Goal: Transaction & Acquisition: Book appointment/travel/reservation

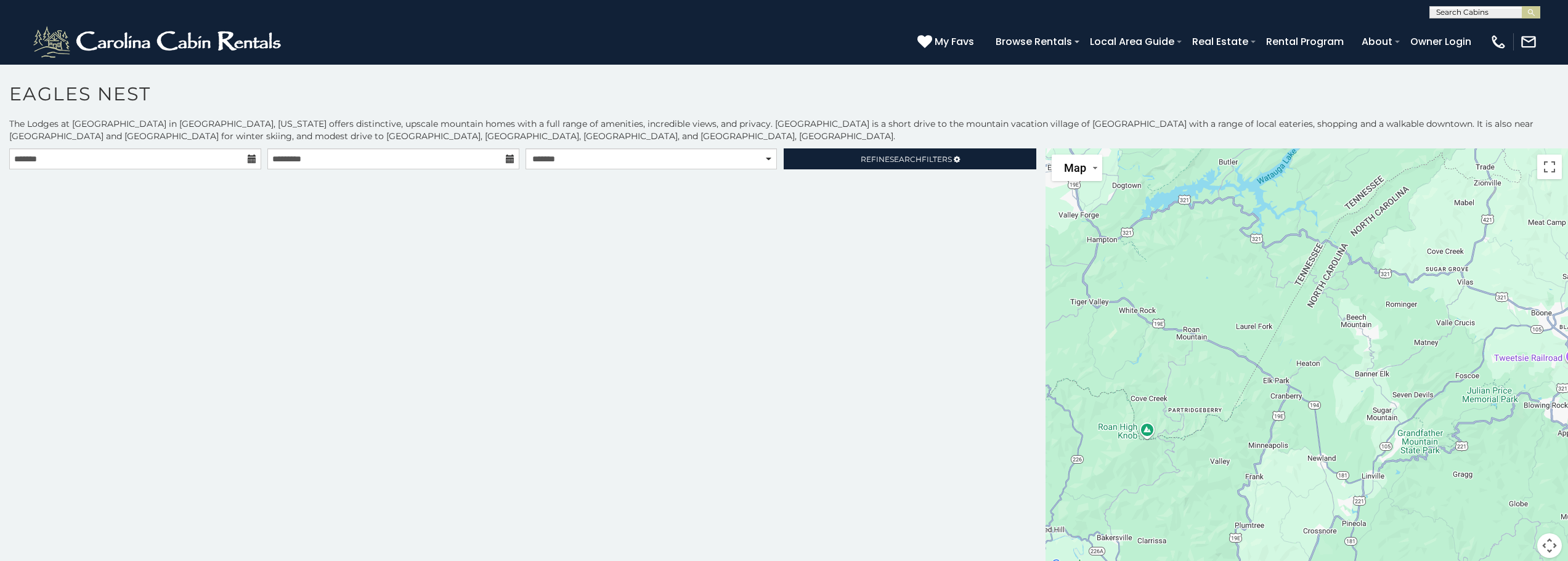
click at [252, 162] on icon at bounding box center [252, 159] width 9 height 9
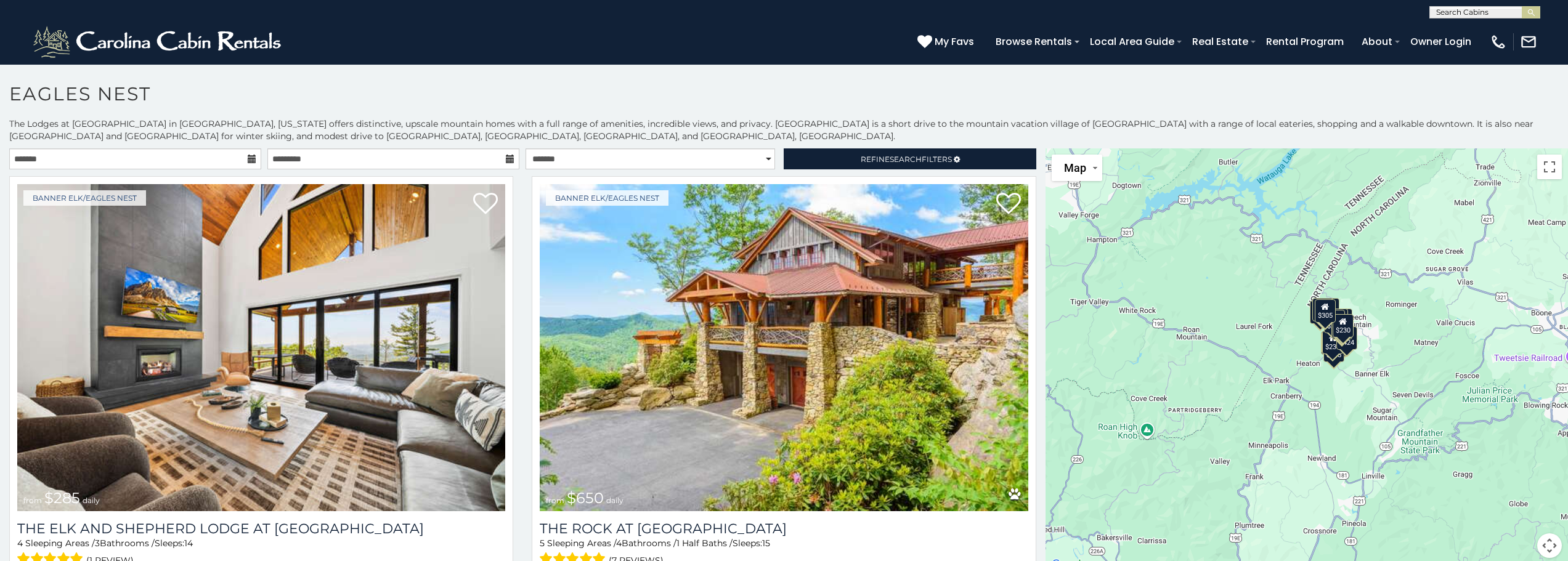
click at [248, 159] on icon at bounding box center [252, 159] width 9 height 9
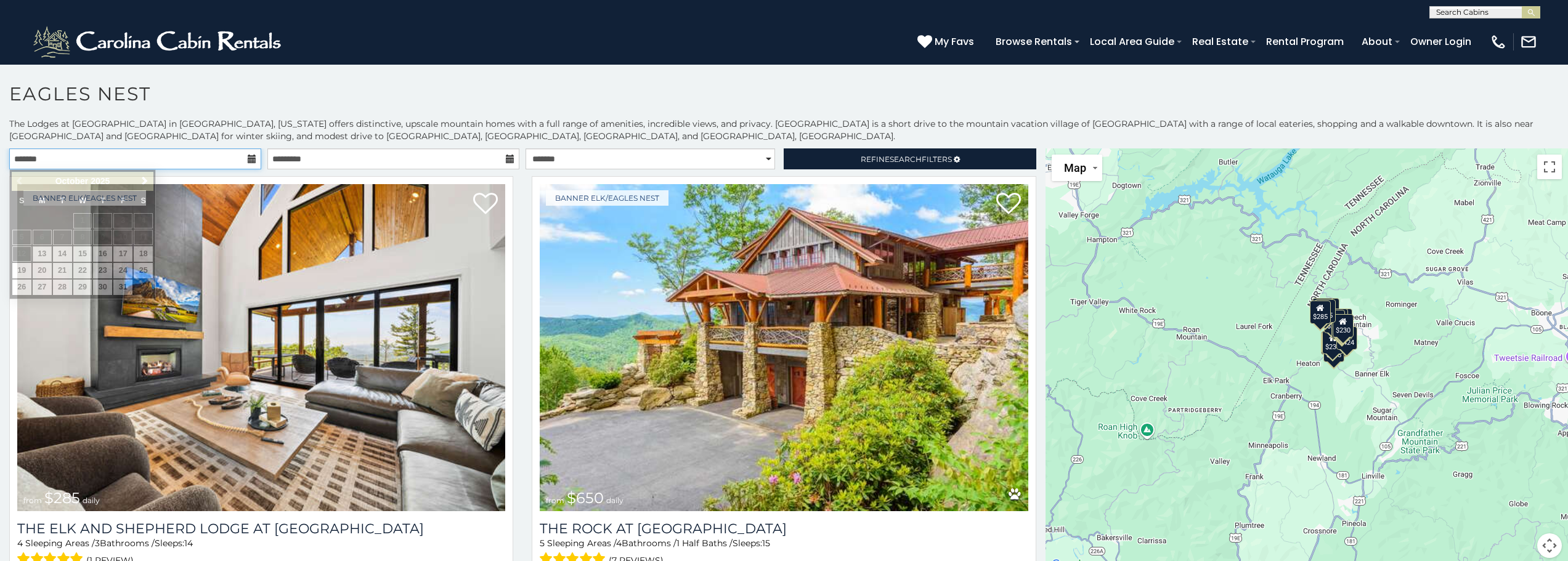
click at [108, 166] on input "text" at bounding box center [135, 159] width 252 height 21
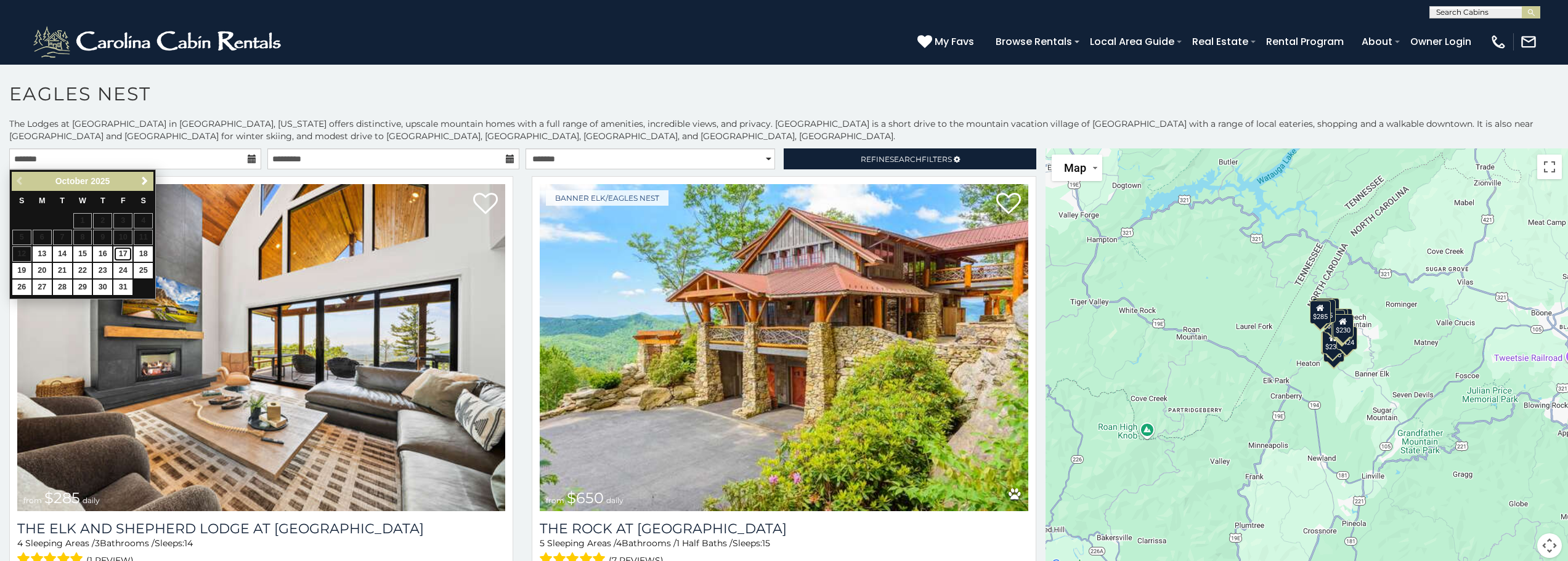
click at [122, 252] on link "17" at bounding box center [123, 255] width 19 height 15
type input "**********"
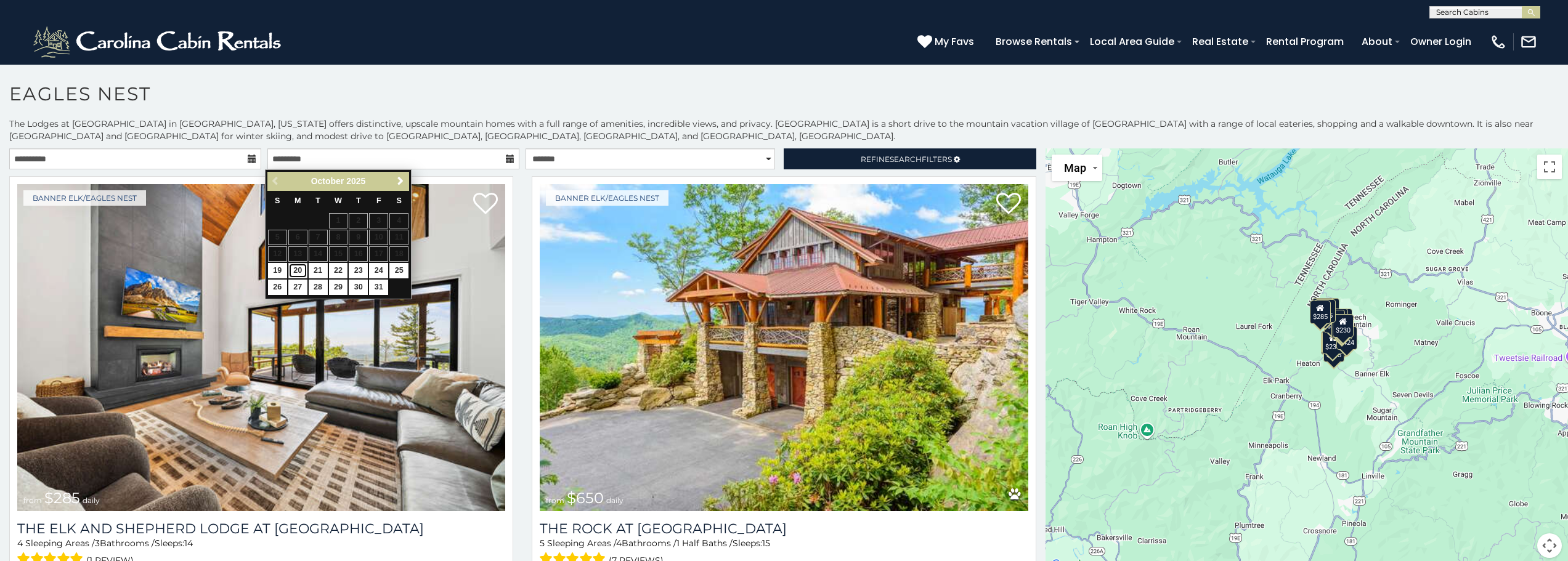
click at [302, 268] on link "20" at bounding box center [298, 271] width 19 height 15
type input "**********"
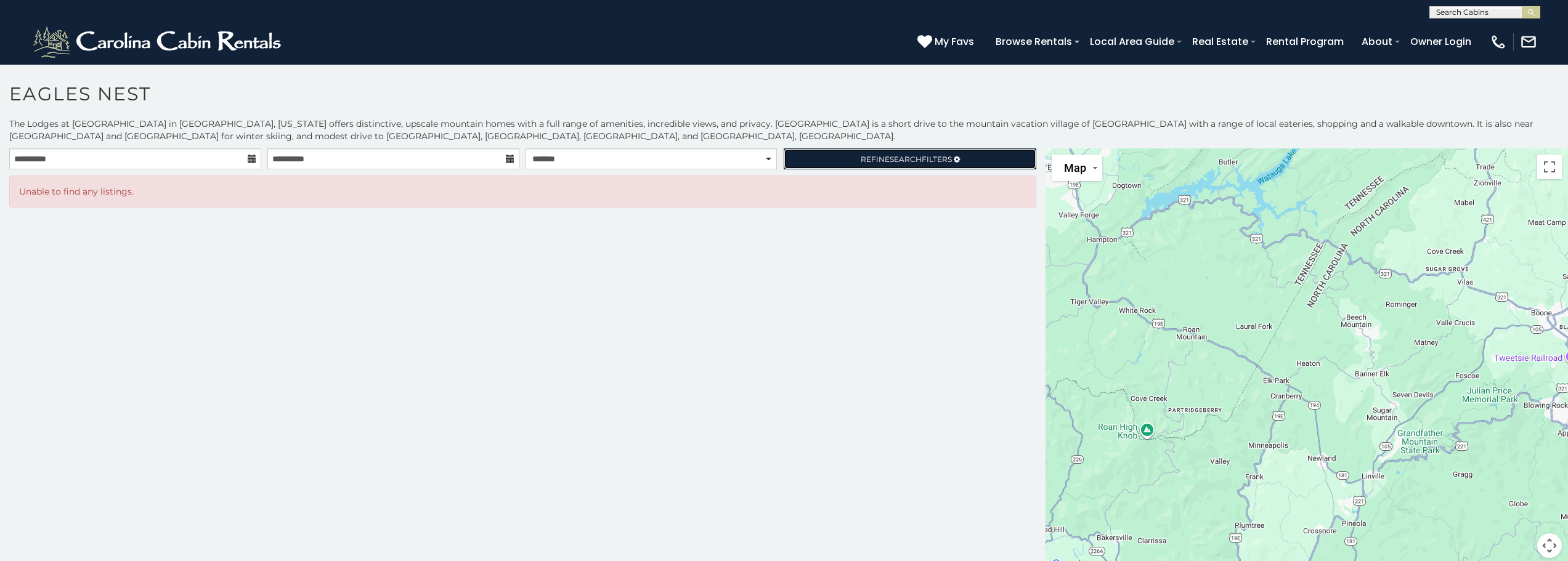
click at [968, 160] on link "Refine Search Filters" at bounding box center [909, 159] width 252 height 21
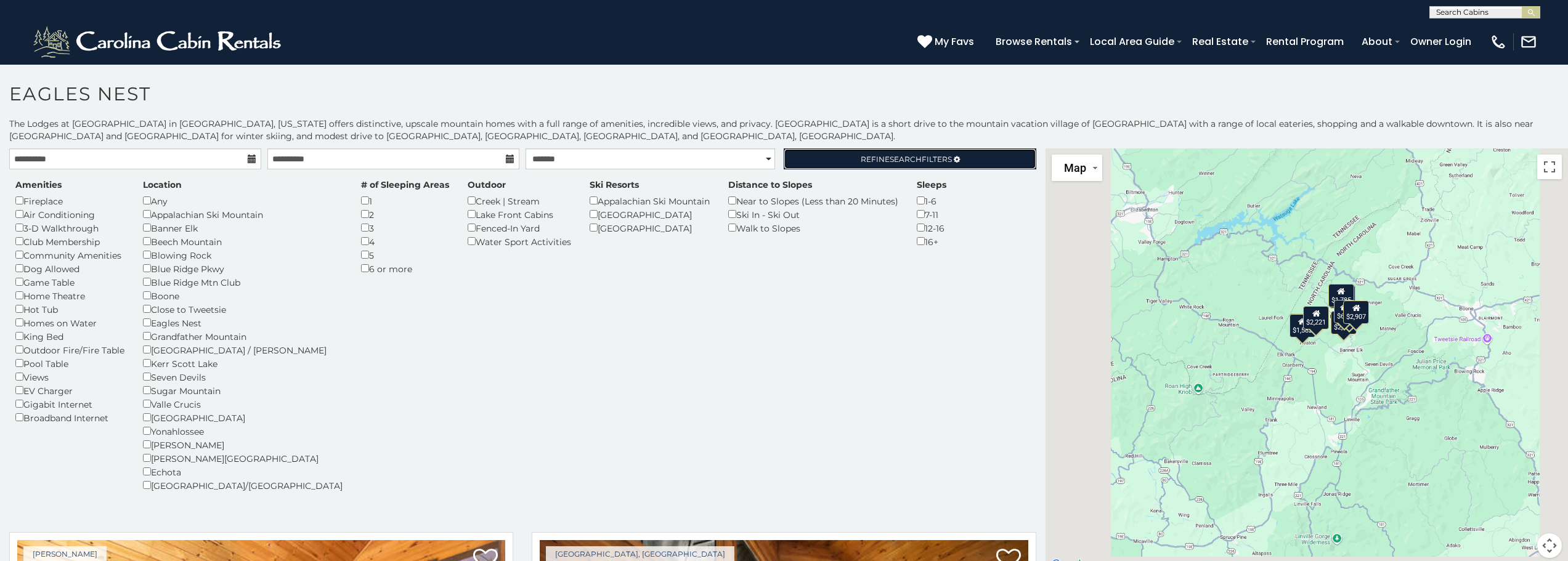
click at [911, 155] on span "Search" at bounding box center [906, 160] width 32 height 10
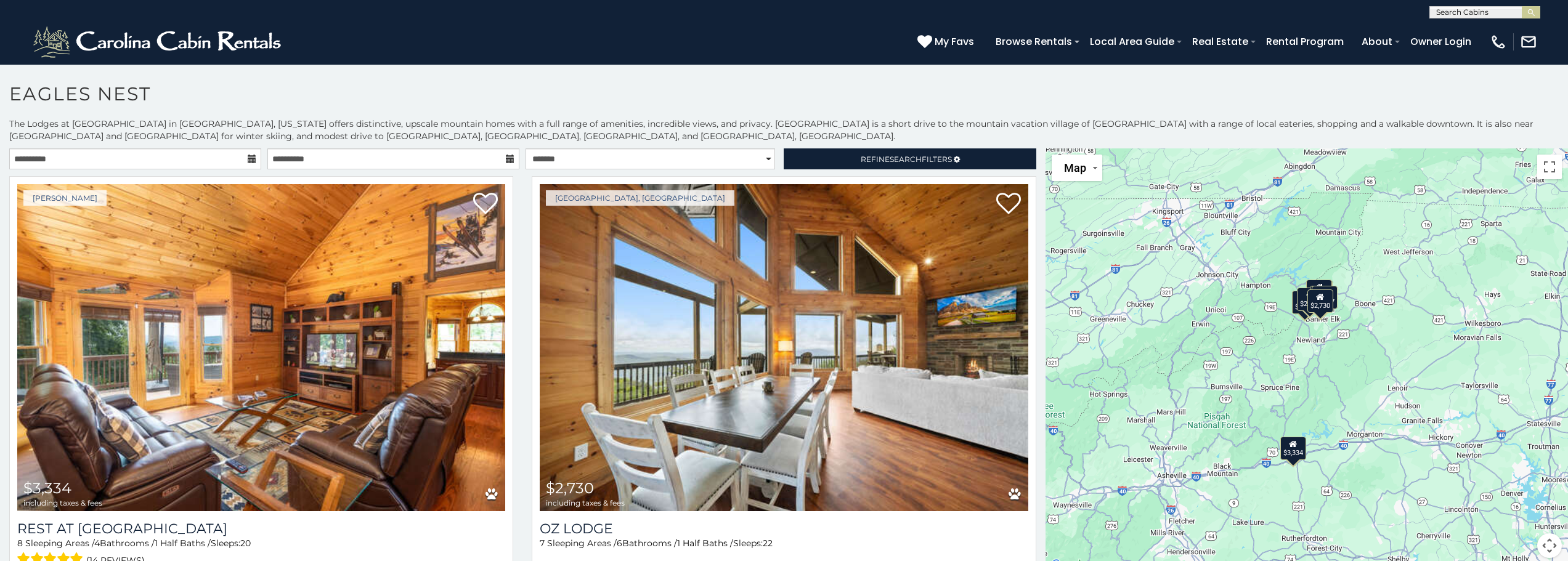
click at [1364, 331] on div "$3,334 $2,730 $1,551 $1,213 $1,806 $1,222 $1,582 $1,785 $2,221 $658 $2,907" at bounding box center [1307, 361] width 523 height 425
click at [1388, 396] on div "$3,334 $2,730 $1,551 $1,213 $1,806 $1,222 $1,582 $1,785 $2,221 $658 $2,907" at bounding box center [1307, 361] width 523 height 425
click at [1336, 299] on div "$3,334 $2,730 $1,551 $1,213 $1,806 $1,222 $1,582 $1,785 $2,221 $658 $2,907" at bounding box center [1307, 361] width 523 height 425
click at [1333, 300] on div "$2,907" at bounding box center [1325, 297] width 26 height 23
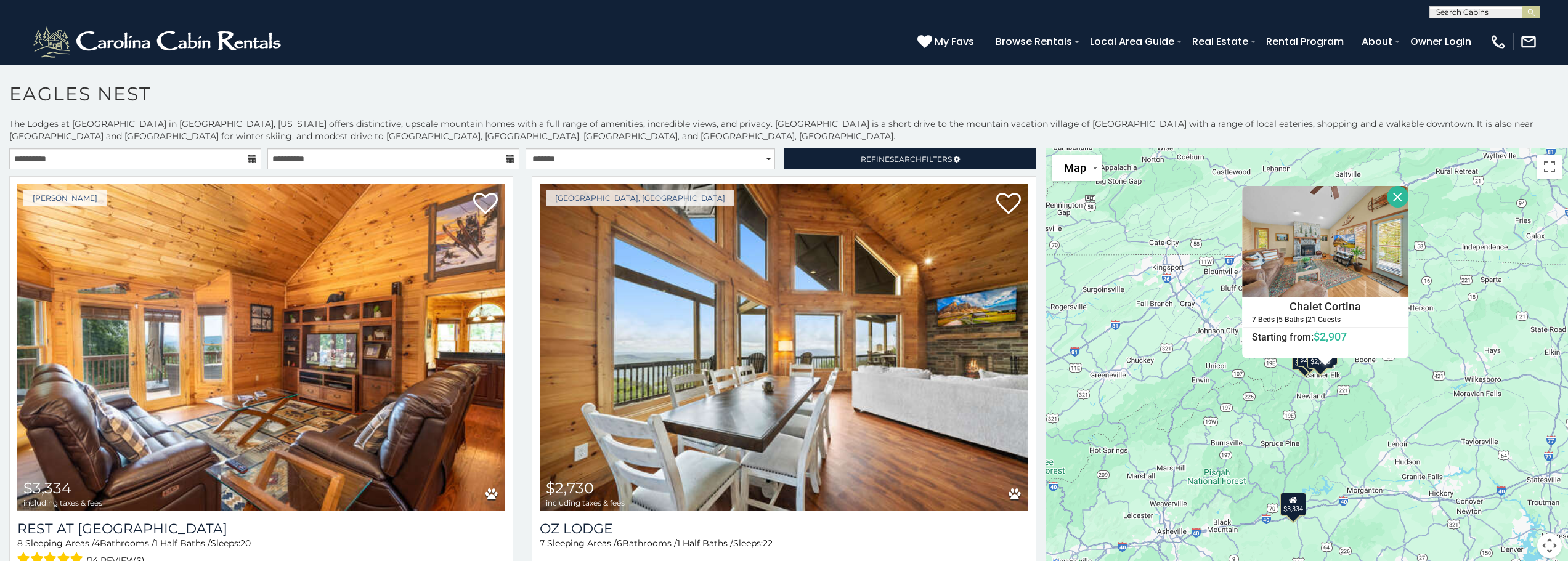
click at [1300, 369] on div "$1,582" at bounding box center [1305, 358] width 26 height 23
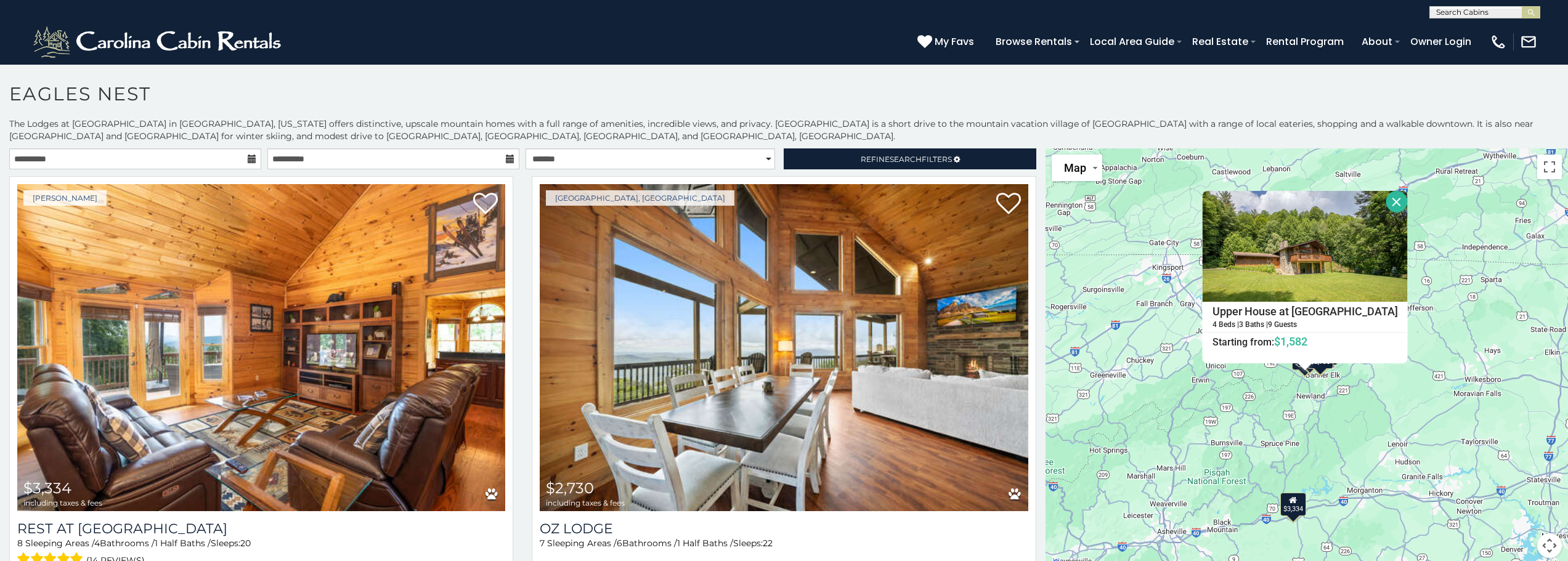
click at [1287, 372] on div "$3,334 $2,730 $1,551 $1,213 $1,806 $1,222 $1,582 $1,785 $2,221 $658 $2,907 [GEO…" at bounding box center [1307, 361] width 523 height 425
click at [840, 151] on link "Refine Search Filters" at bounding box center [909, 159] width 252 height 21
